Goal: Task Accomplishment & Management: Complete application form

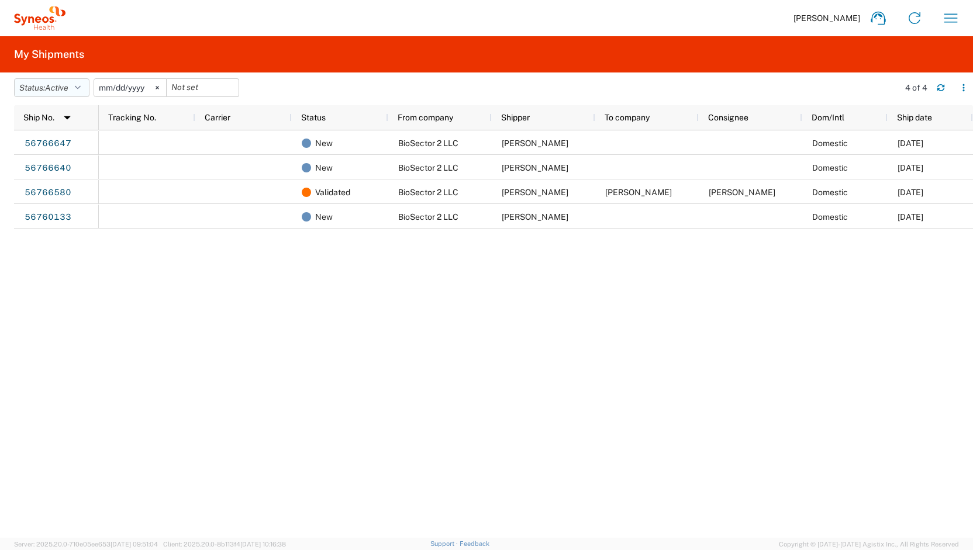
click at [77, 85] on button "Status: Active" at bounding box center [51, 87] width 75 height 19
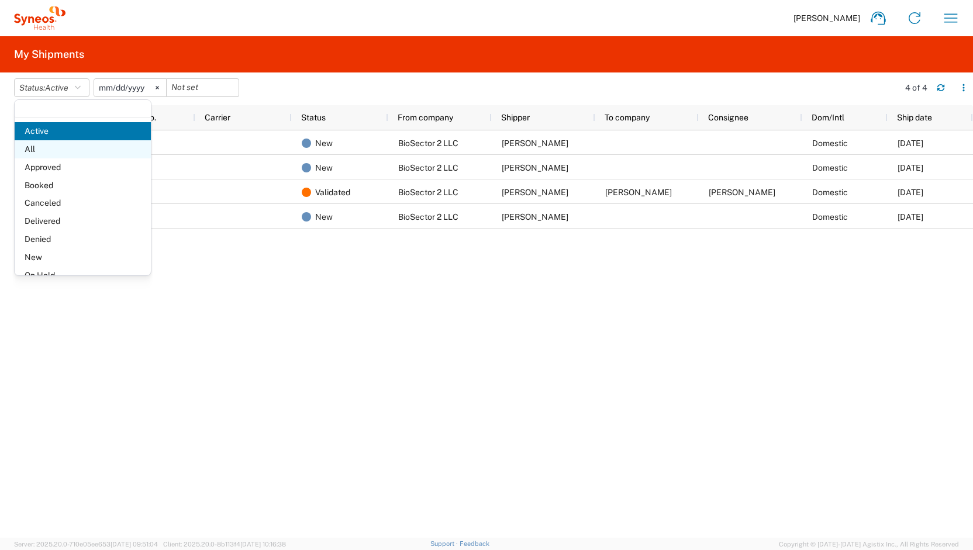
click at [72, 151] on span "All" at bounding box center [83, 149] width 136 height 18
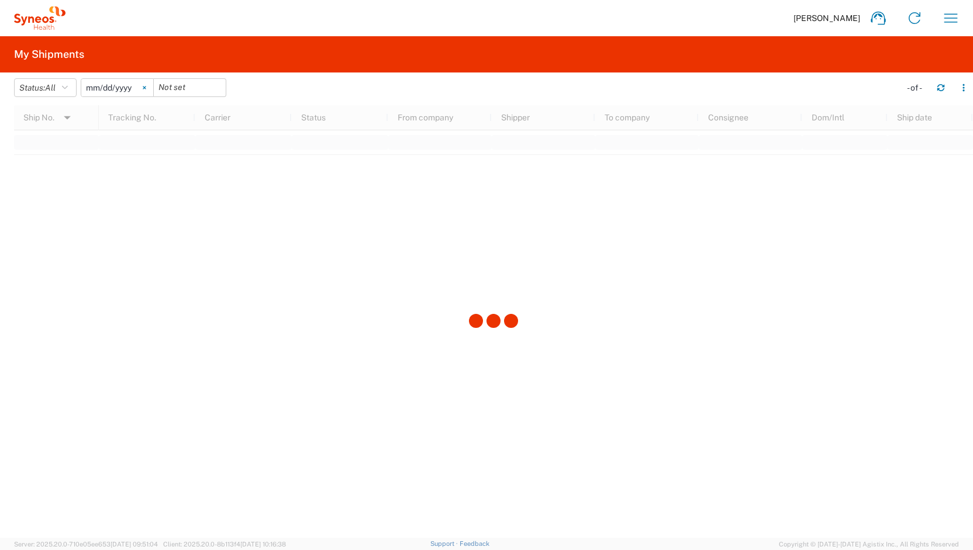
click at [151, 89] on svg-icon at bounding box center [145, 88] width 18 height 18
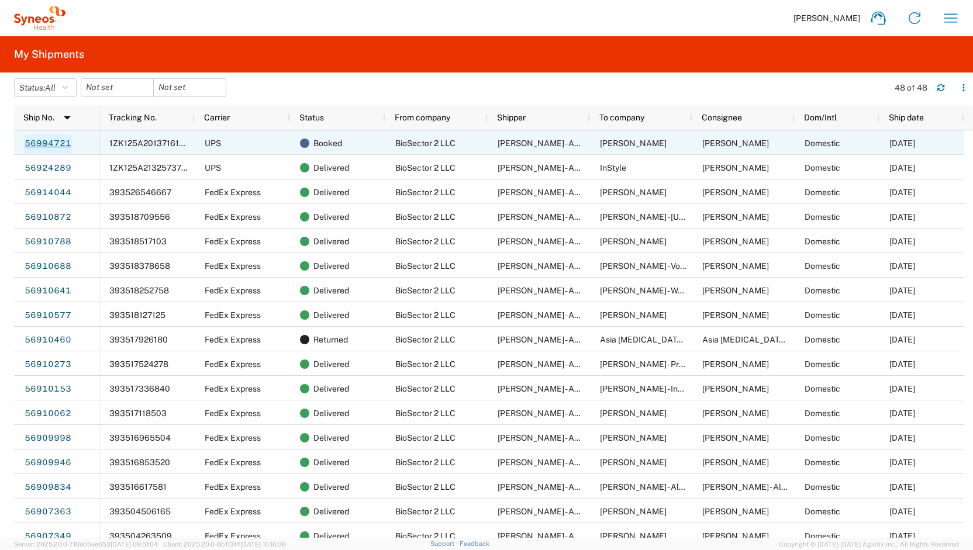
click at [33, 139] on link "56994721" at bounding box center [48, 143] width 48 height 19
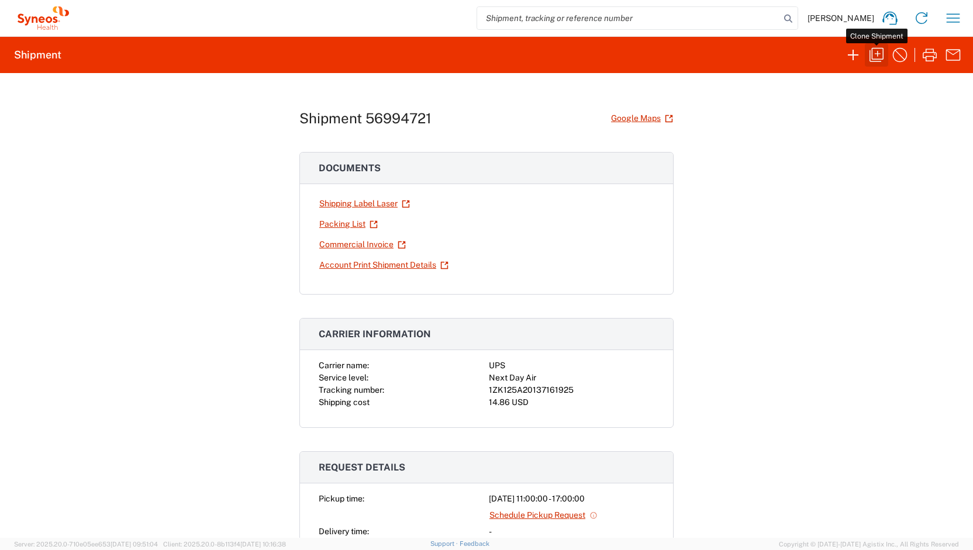
click at [884, 44] on button "button" at bounding box center [876, 54] width 23 height 23
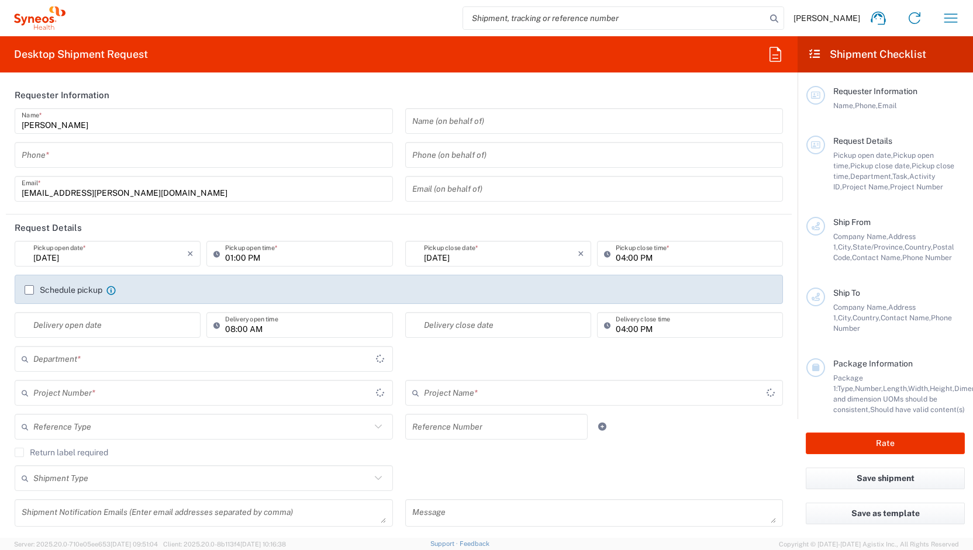
type input "4848430776"
type input "11:00 AM"
type input "05:00 PM"
type textarea "[EMAIL_ADDRESS][PERSON_NAME][DOMAIN_NAME]"
type input "BioSector 2 LLC"
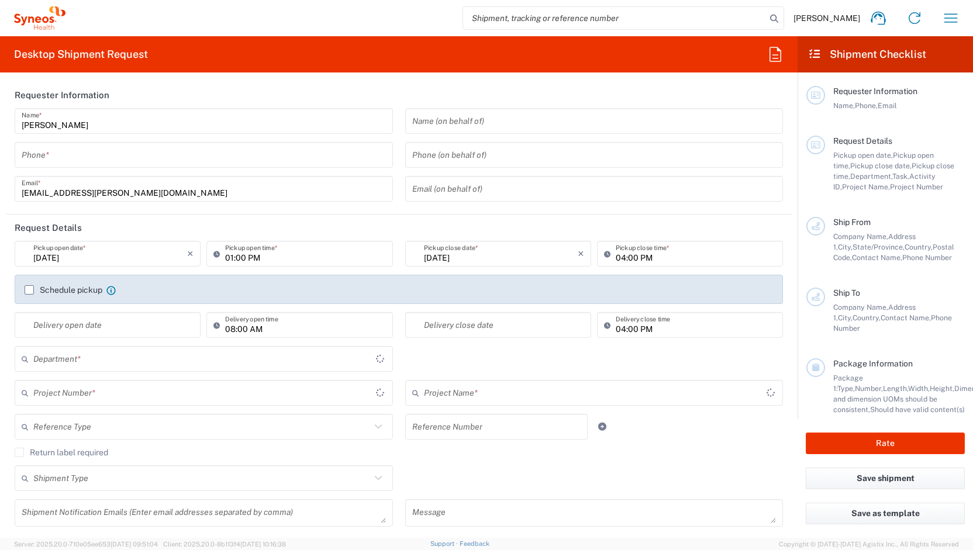
type input "[STREET_ADDRESS][PERSON_NAME]"
type input "40th Floor"
type input "[US_STATE]"
type input "[GEOGRAPHIC_DATA]"
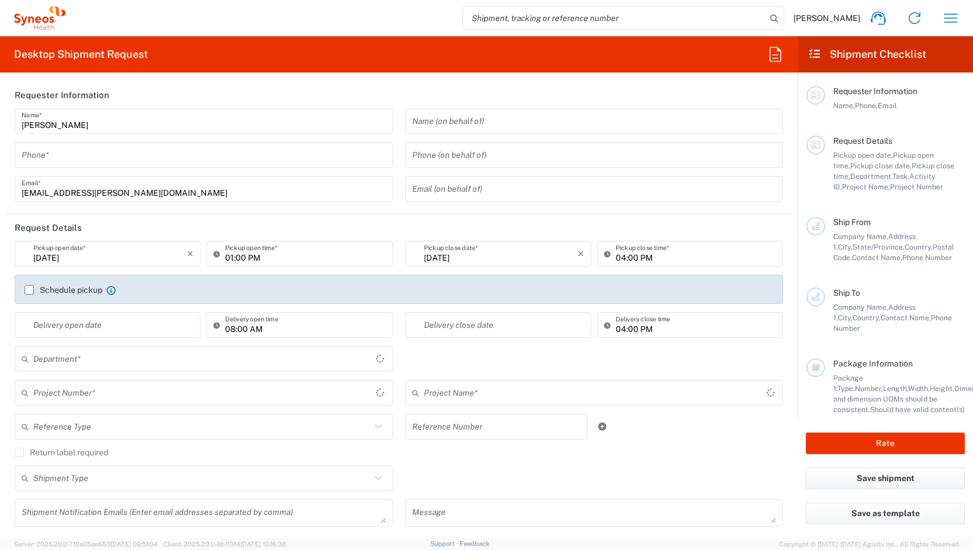
type input "10281"
type input "[PERSON_NAME] - ALASTIN Skincare"
type input "4848430776"
type input "[EMAIL_ADDRESS][PERSON_NAME][DOMAIN_NAME]"
type input "Business (General)"
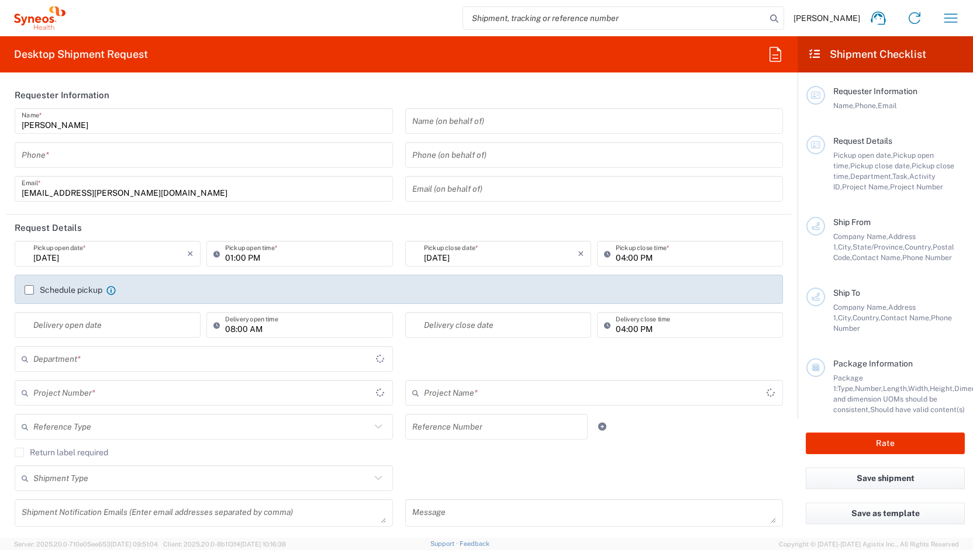
type input "[PERSON_NAME]"
type input "[STREET_ADDRESS][PERSON_NAME]"
type input "Apt 3"
type input "[PERSON_NAME]"
type input "[GEOGRAPHIC_DATA]"
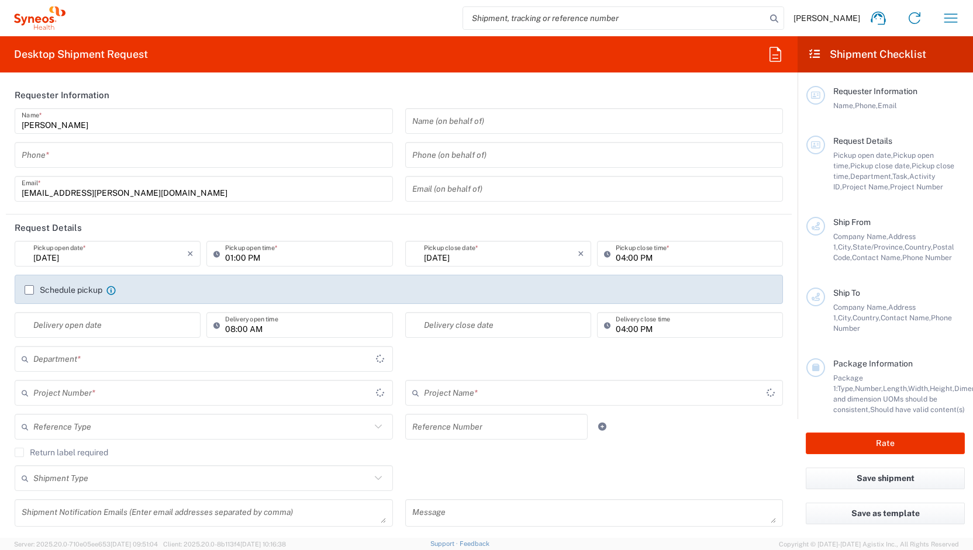
type input "07016"
type input "[PERSON_NAME]"
type input "4848430776"
type input "Residential/Home"
type input "Sender/Shipper"
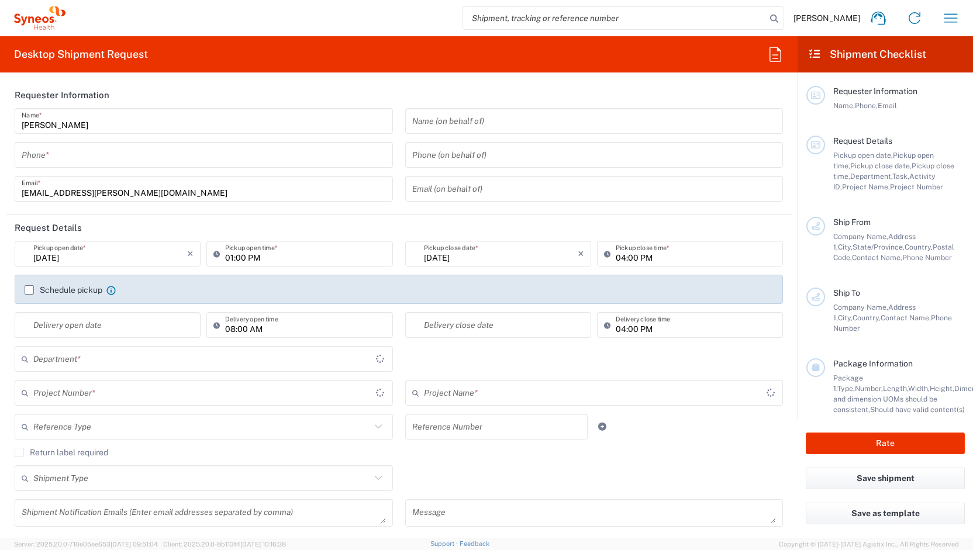
type input "Sender/Shipper"
type input "Yes"
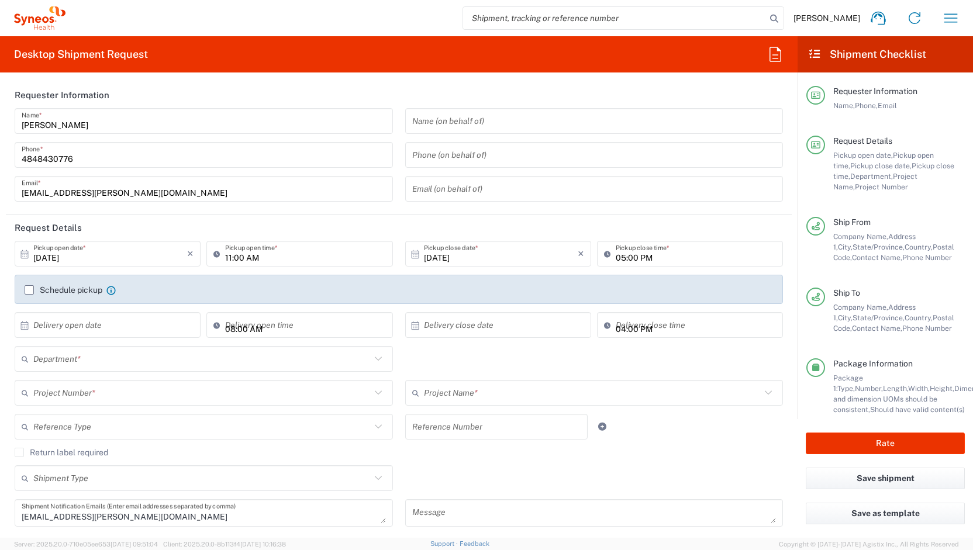
type input "[PERSON_NAME].B2NY.CL.7071183"
type input "[US_STATE]"
type input "Medium Box"
type input "USD"
type input "6150"
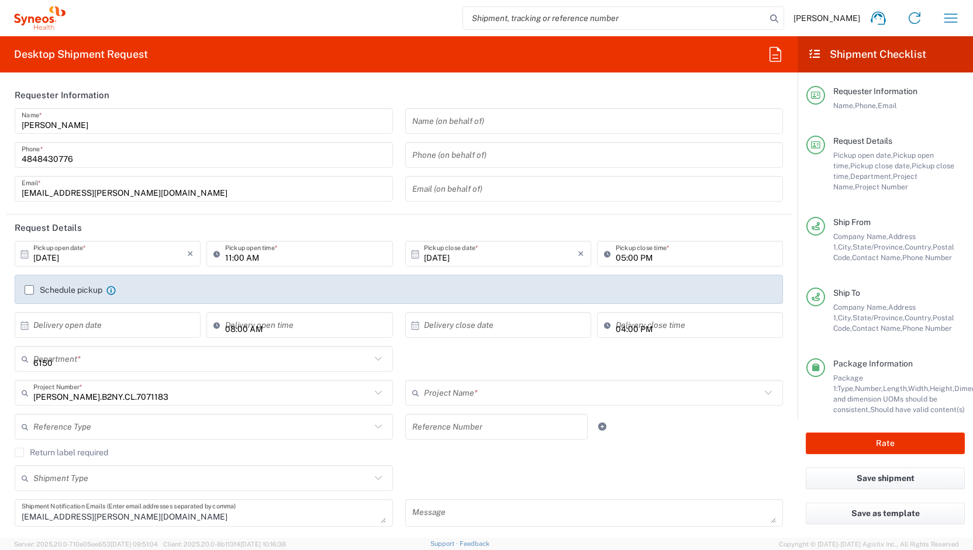
type input "Galderma.GALALA.25.7071183"
type input "BioSector 2 LLC- [US_STATE] [GEOGRAPHIC_DATA]"
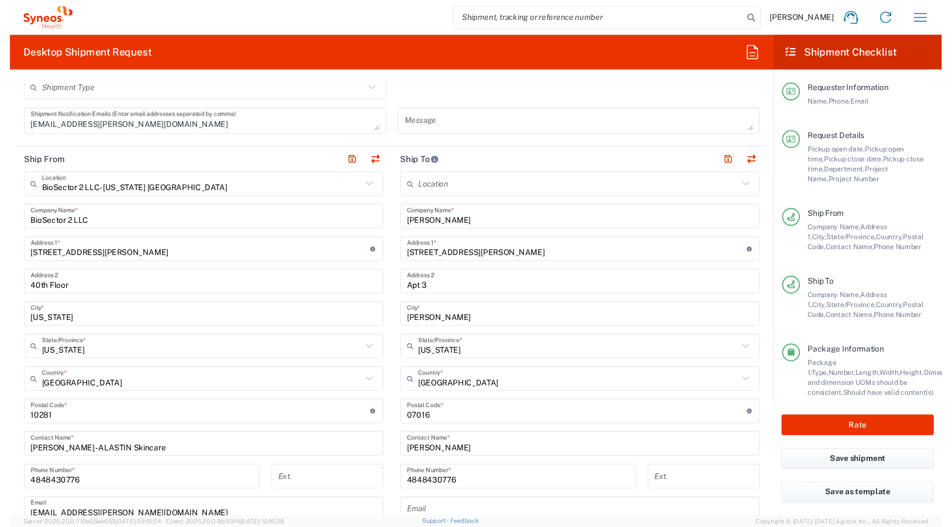
scroll to position [351, 0]
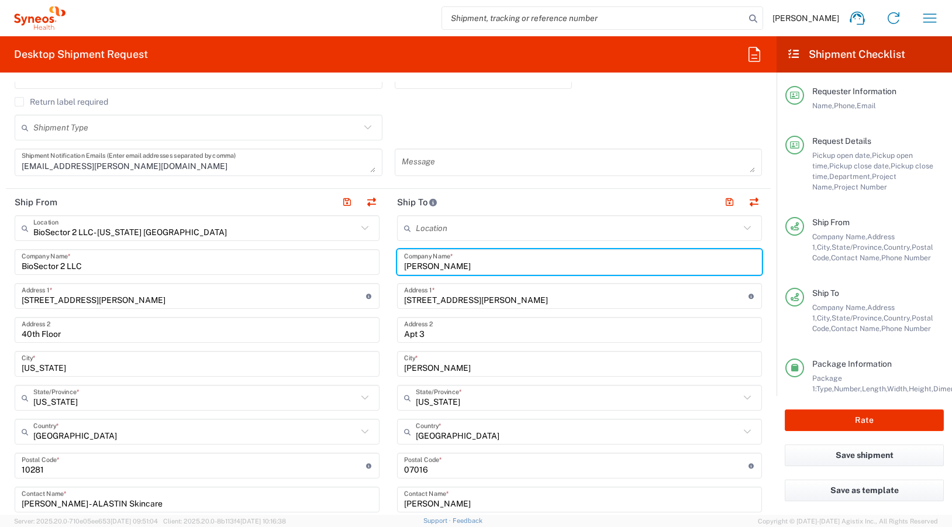
click at [458, 259] on input "[PERSON_NAME]" at bounding box center [579, 262] width 351 height 20
click at [425, 261] on input "[PERSON_NAME]" at bounding box center [579, 262] width 351 height 20
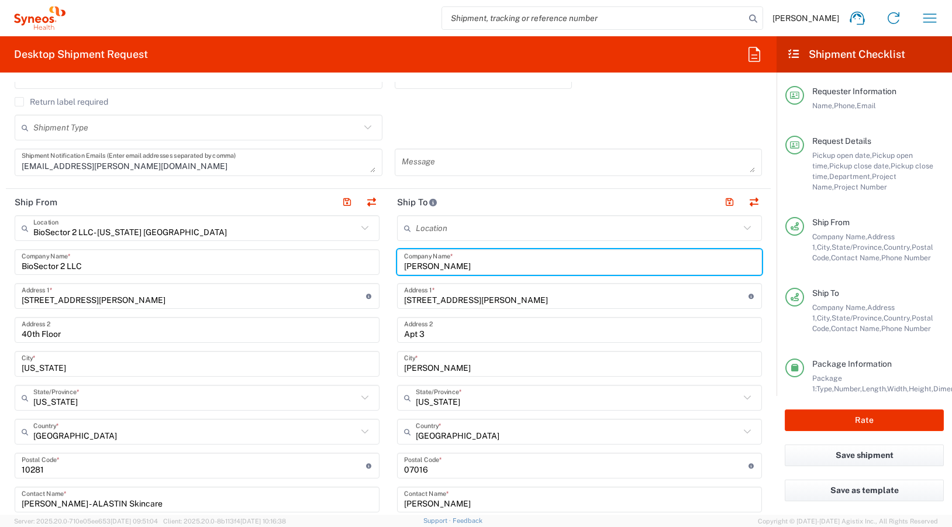
click at [425, 261] on input "[PERSON_NAME]" at bounding box center [579, 262] width 351 height 20
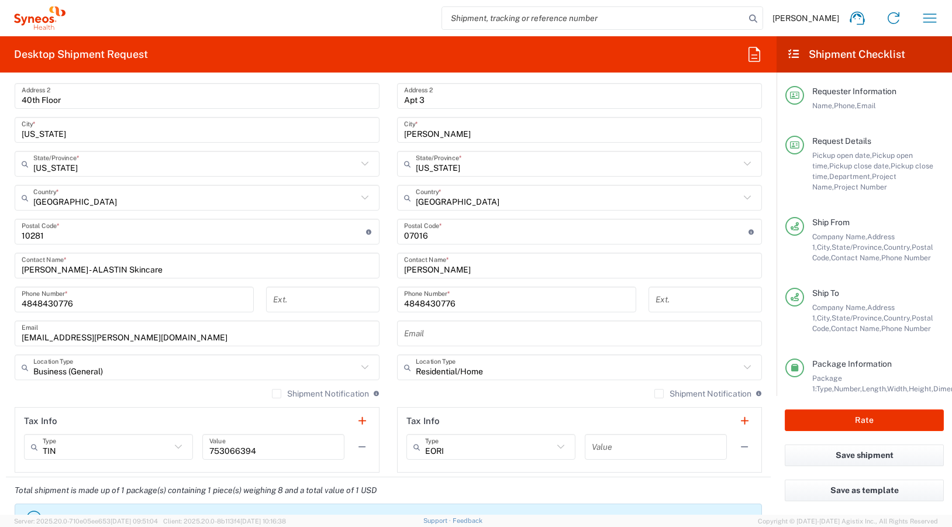
type input "[PERSON_NAME]"
click at [426, 268] on input "[PERSON_NAME]" at bounding box center [579, 265] width 351 height 20
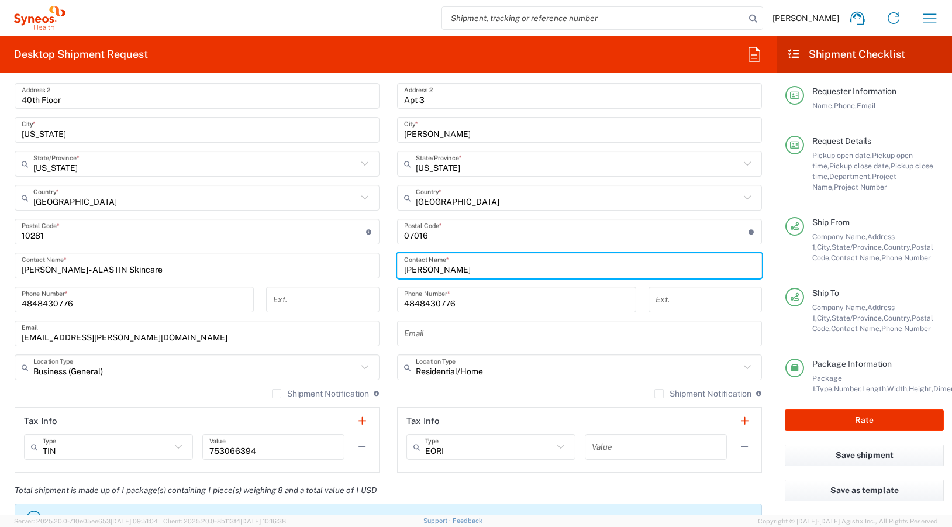
click at [425, 267] on input "[PERSON_NAME]" at bounding box center [579, 265] width 351 height 20
paste input "rista Le"
type input "[PERSON_NAME]"
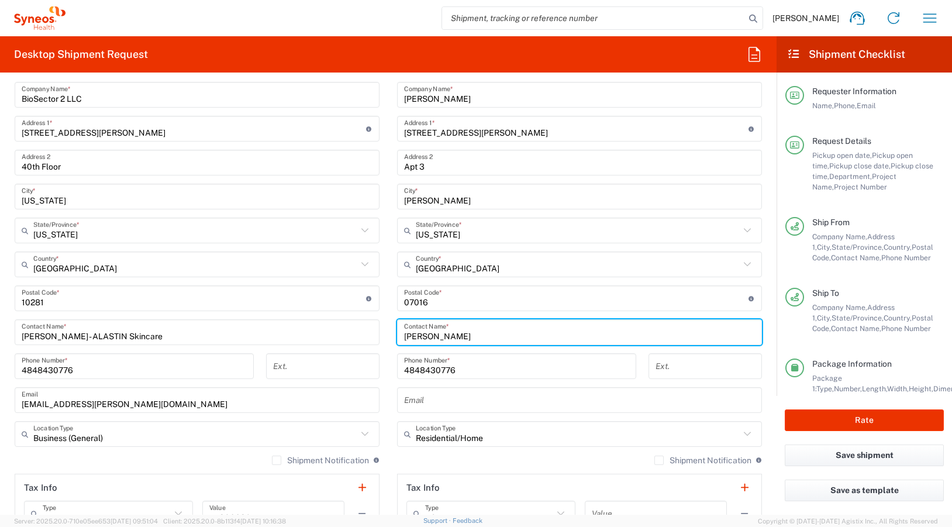
scroll to position [409, 0]
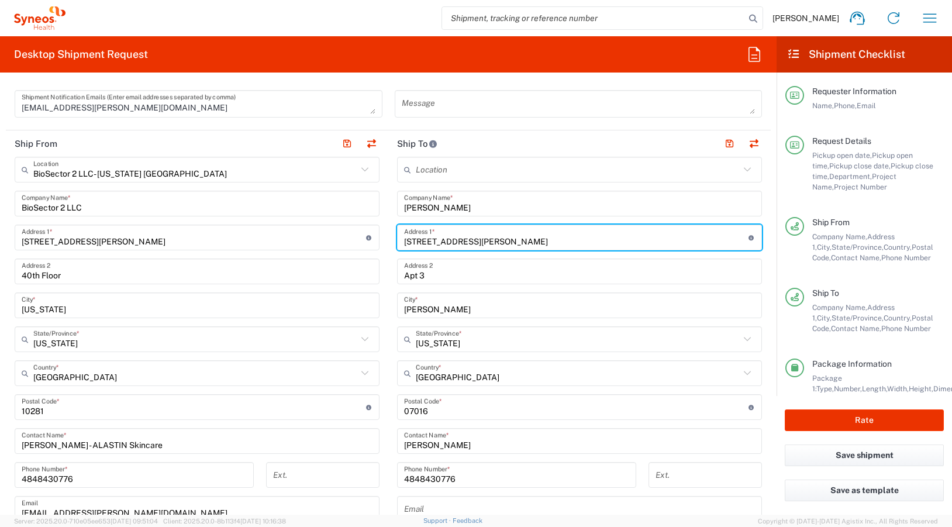
click at [440, 243] on input "[STREET_ADDRESS][PERSON_NAME]" at bounding box center [576, 237] width 344 height 20
paste input "[STREET_ADDRESS]"
type input "[STREET_ADDRESS]"
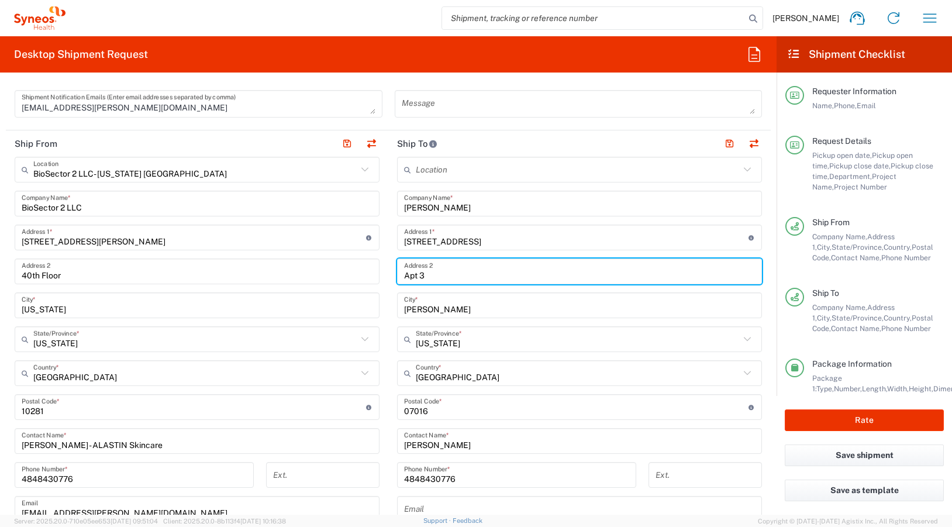
click at [439, 278] on input "Apt 3" at bounding box center [579, 271] width 351 height 20
click at [431, 299] on input "[PERSON_NAME]" at bounding box center [579, 305] width 351 height 20
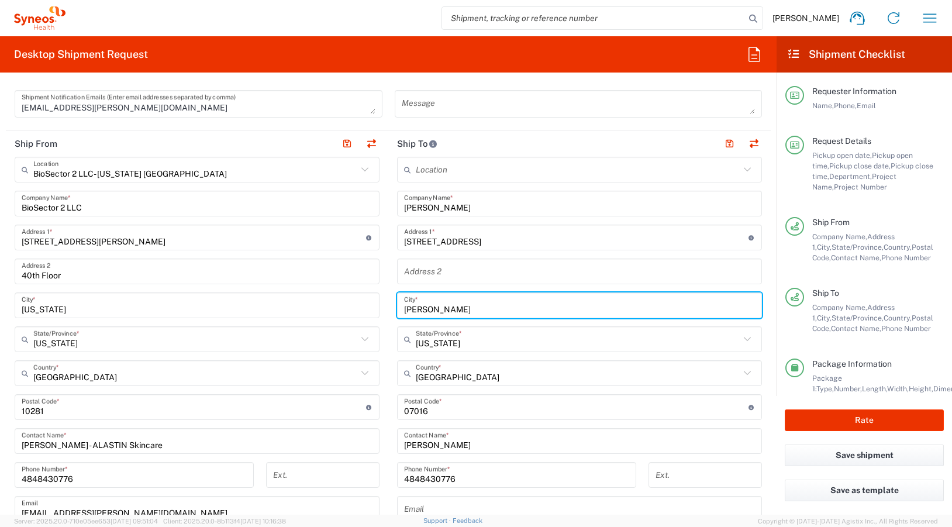
click at [431, 299] on input "[PERSON_NAME]" at bounding box center [579, 305] width 351 height 20
type input "A"
type input "Maplewood"
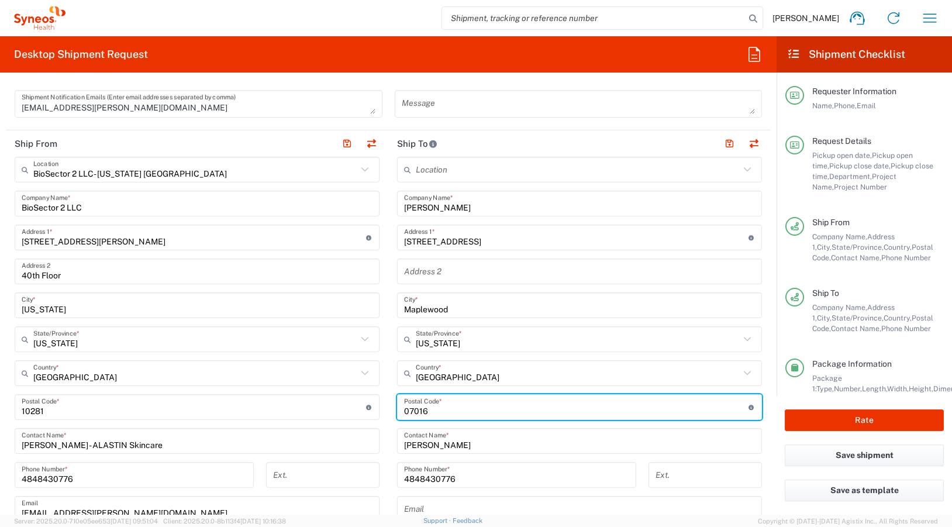
click at [472, 407] on input "undefined" at bounding box center [576, 407] width 344 height 20
paste input "07040"
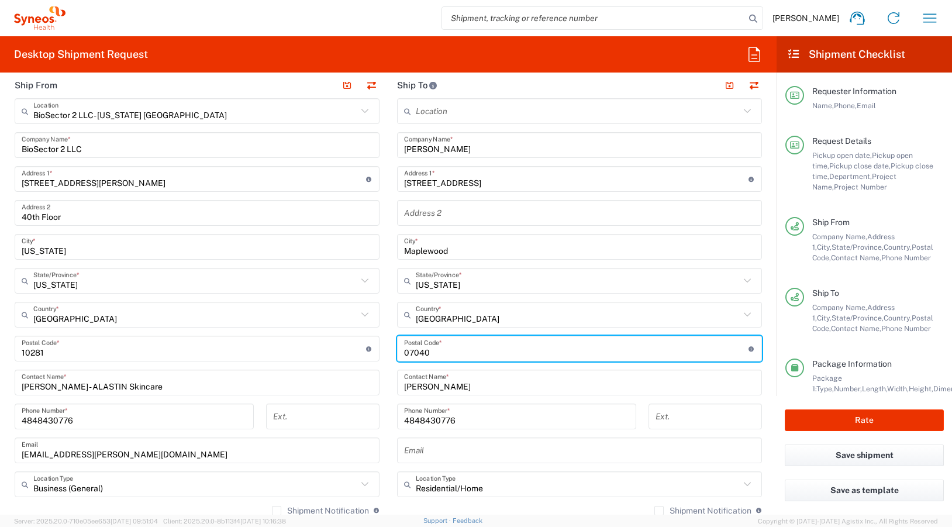
scroll to position [818, 0]
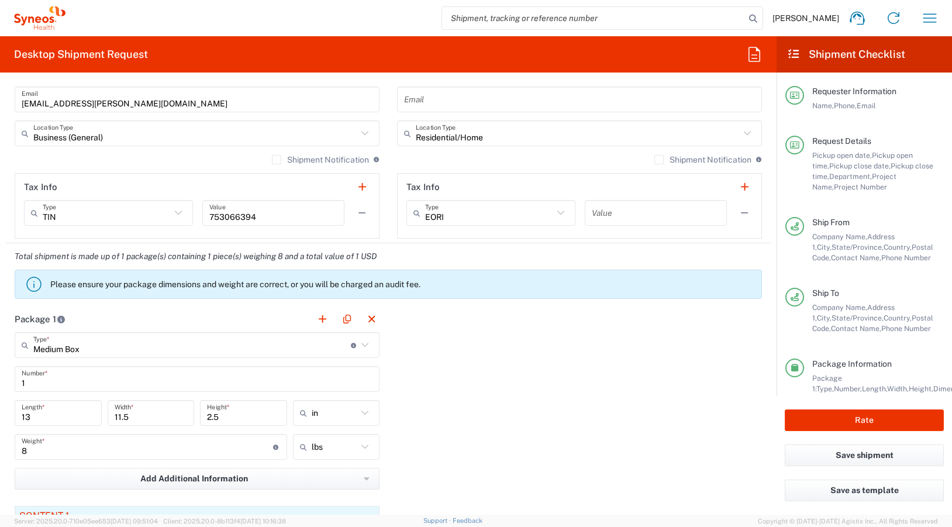
type input "07040"
click at [316, 340] on input "text" at bounding box center [191, 345] width 317 height 20
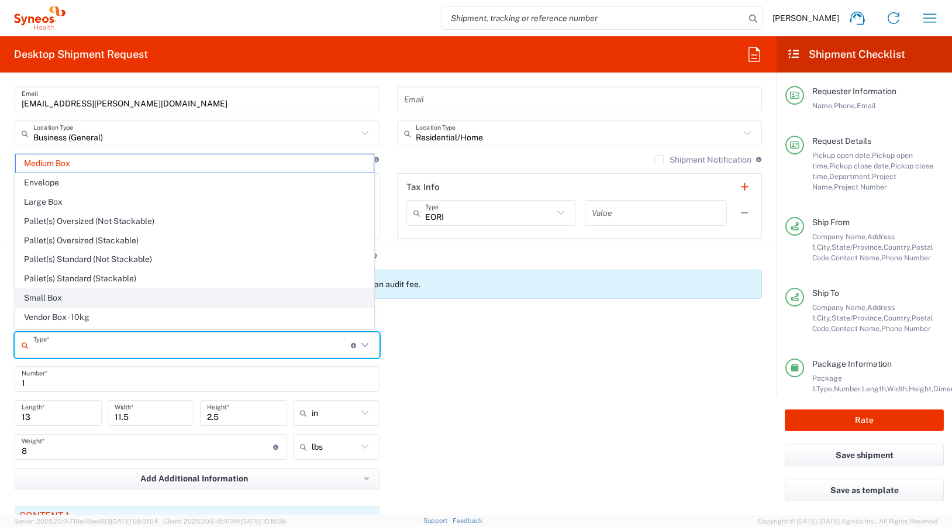
click at [54, 298] on span "Small Box" at bounding box center [195, 298] width 358 height 18
type input "Small Box"
type input "12.25"
type input "11"
type input "1.5"
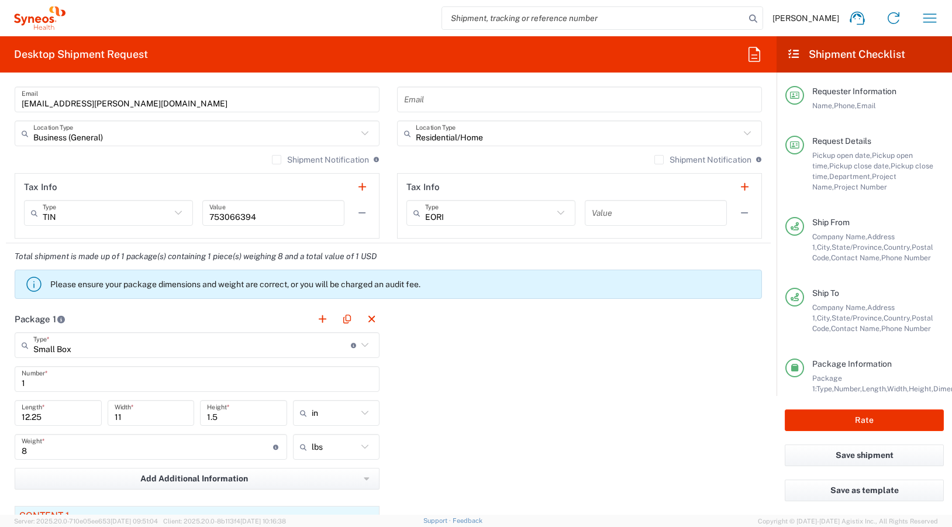
click at [45, 452] on input "8" at bounding box center [147, 447] width 251 height 20
type input "5"
click at [471, 435] on div "Package 1 Small Box Type * Material used to package goods Medium Box Envelope L…" at bounding box center [388, 469] width 765 height 326
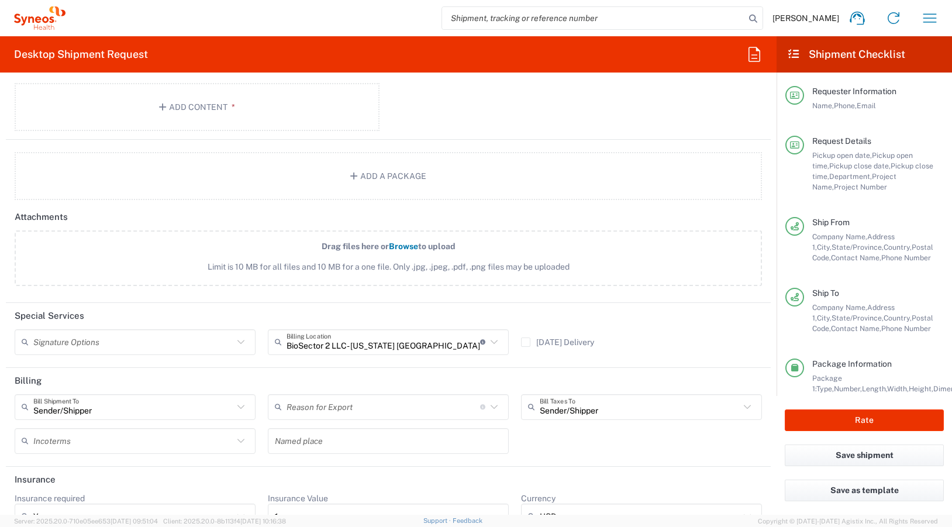
scroll to position [1333, 0]
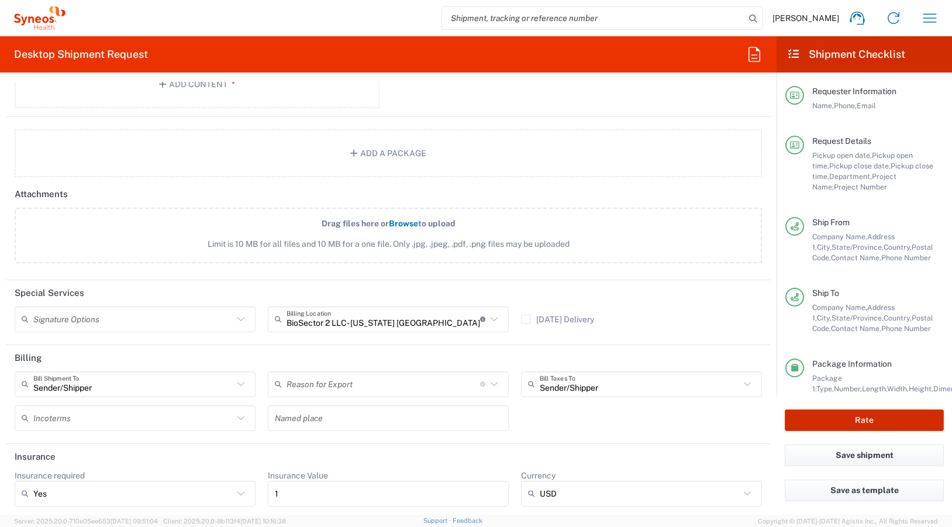
drag, startPoint x: 859, startPoint y: 424, endPoint x: 827, endPoint y: 433, distance: 33.3
click at [859, 424] on button "Rate" at bounding box center [863, 420] width 159 height 22
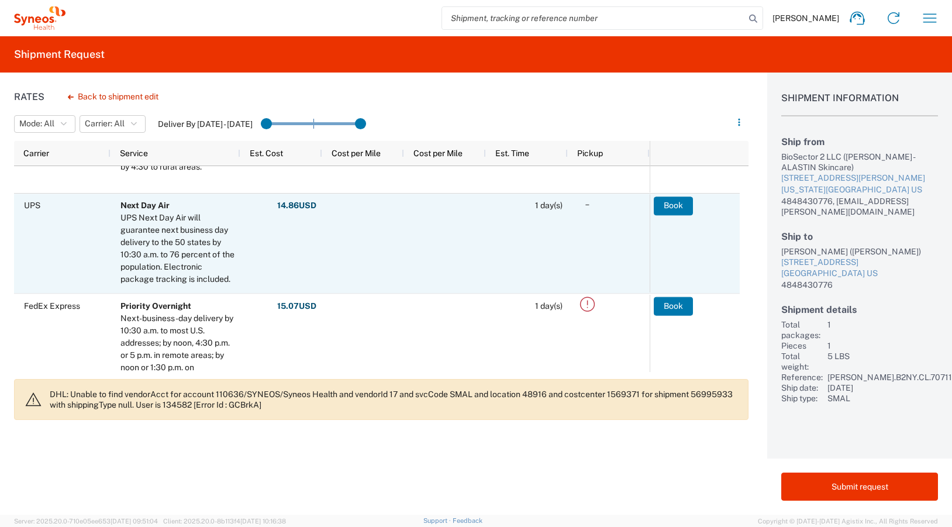
scroll to position [292, 0]
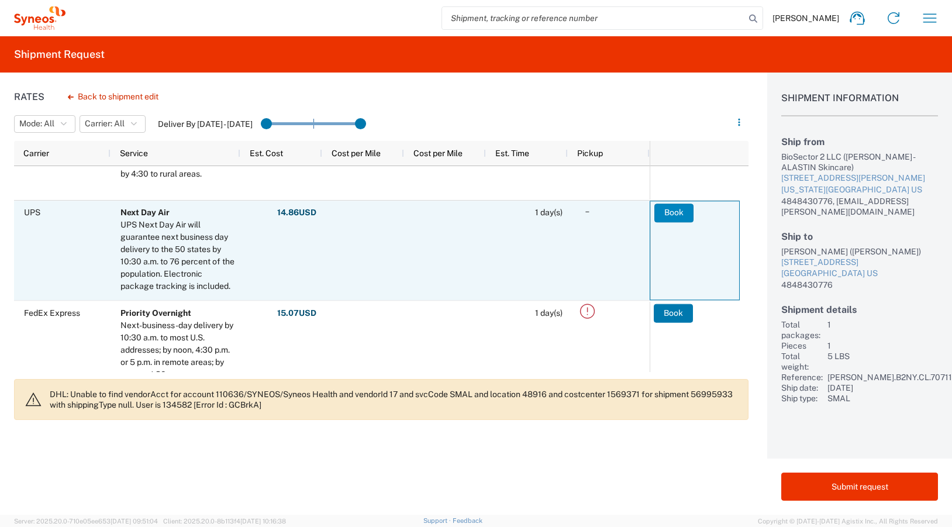
click at [659, 212] on button "Book" at bounding box center [673, 212] width 39 height 19
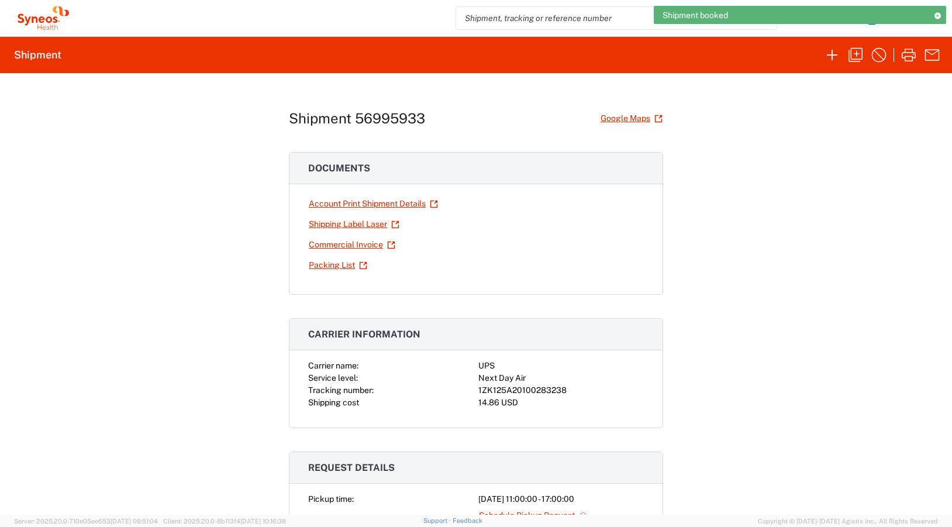
click at [503, 387] on div "1ZK125A20100283238" at bounding box center [560, 390] width 165 height 12
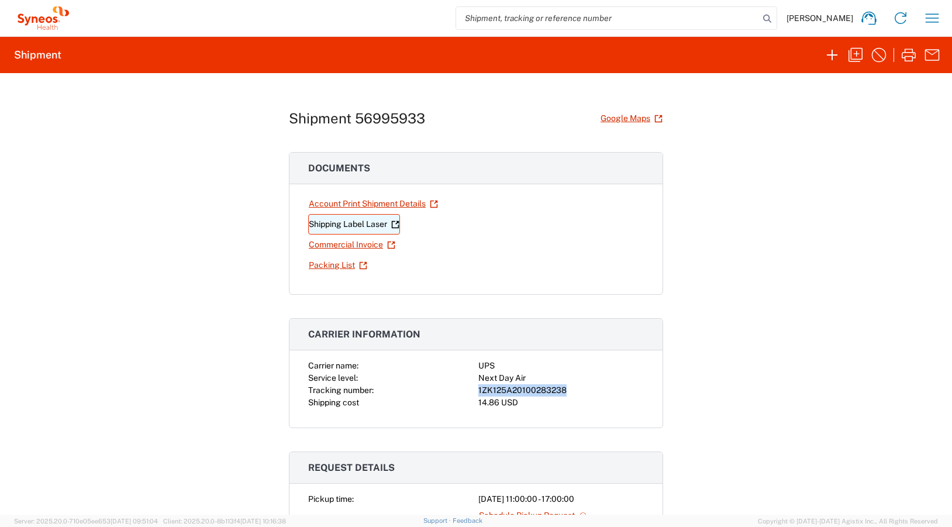
click at [344, 220] on link "Shipping Label Laser" at bounding box center [354, 224] width 92 height 20
click at [893, 167] on div "Shipment 56995933 Google Maps Documents Account Print Shipment Details Shipping…" at bounding box center [476, 293] width 952 height 441
